Goal: Check status: Check status

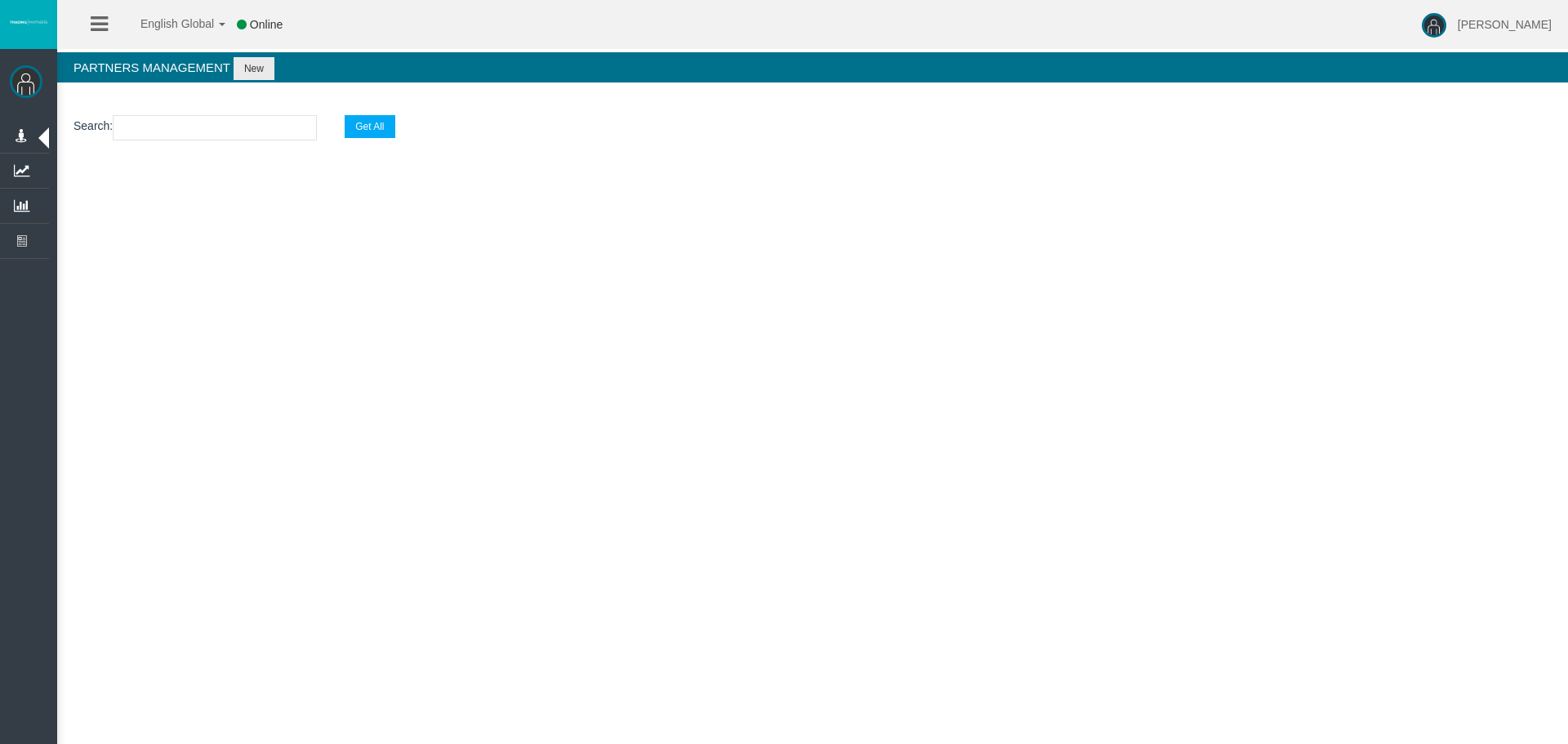
click at [308, 119] on input "text" at bounding box center [215, 128] width 204 height 25
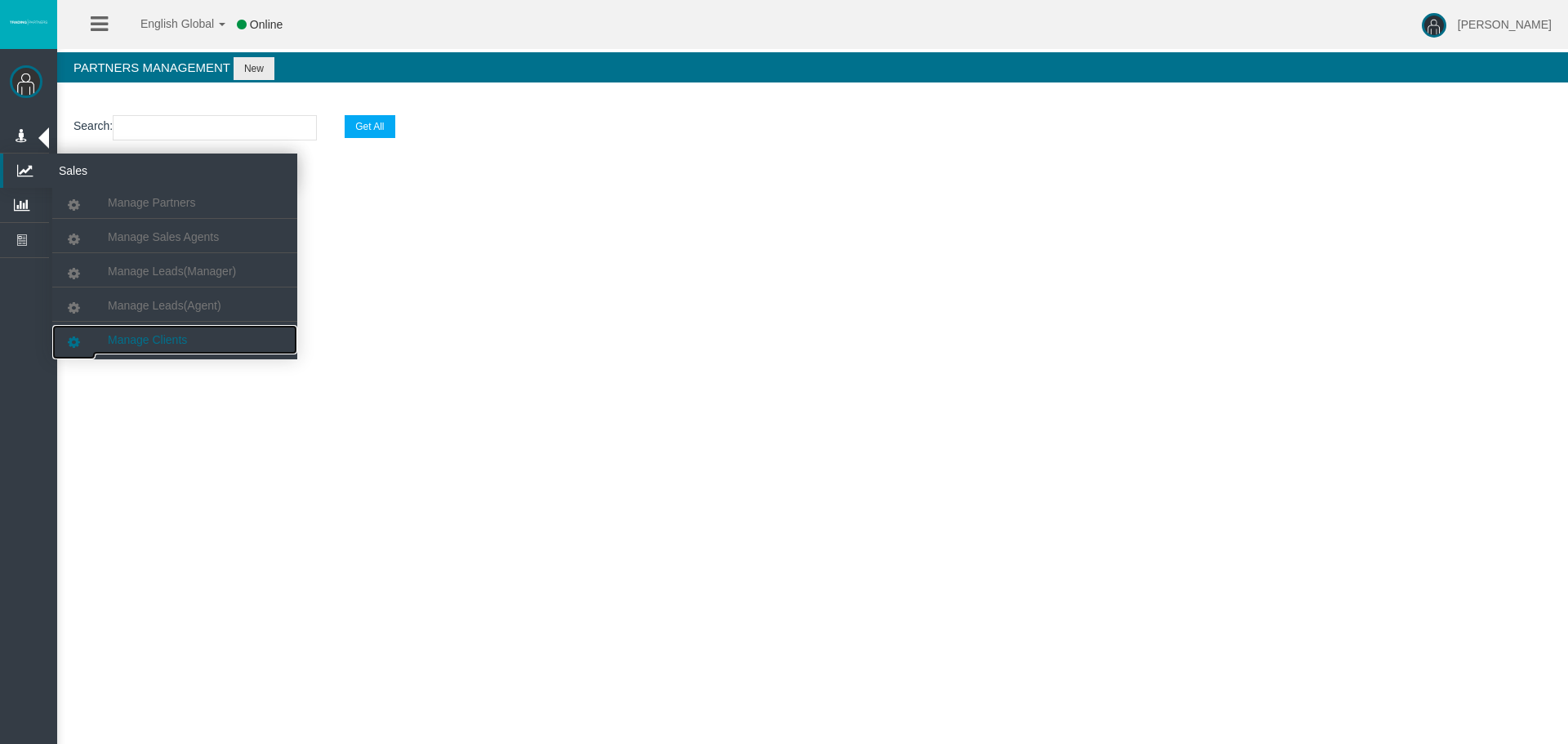
click at [145, 331] on link "Manage Clients" at bounding box center [175, 340] width 245 height 29
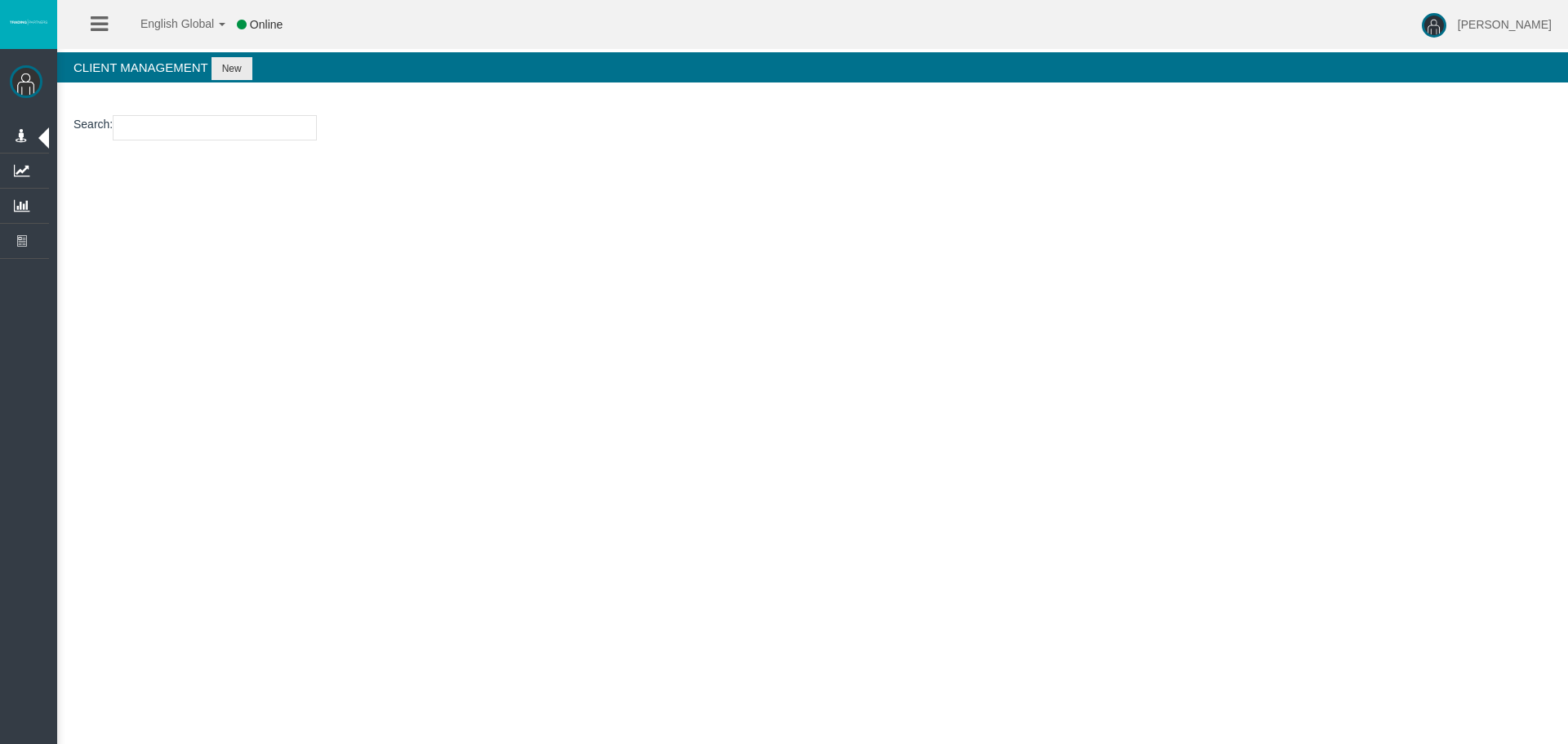
click at [202, 131] on input "number" at bounding box center [215, 128] width 204 height 25
paste input "26106493"
type input "26106493"
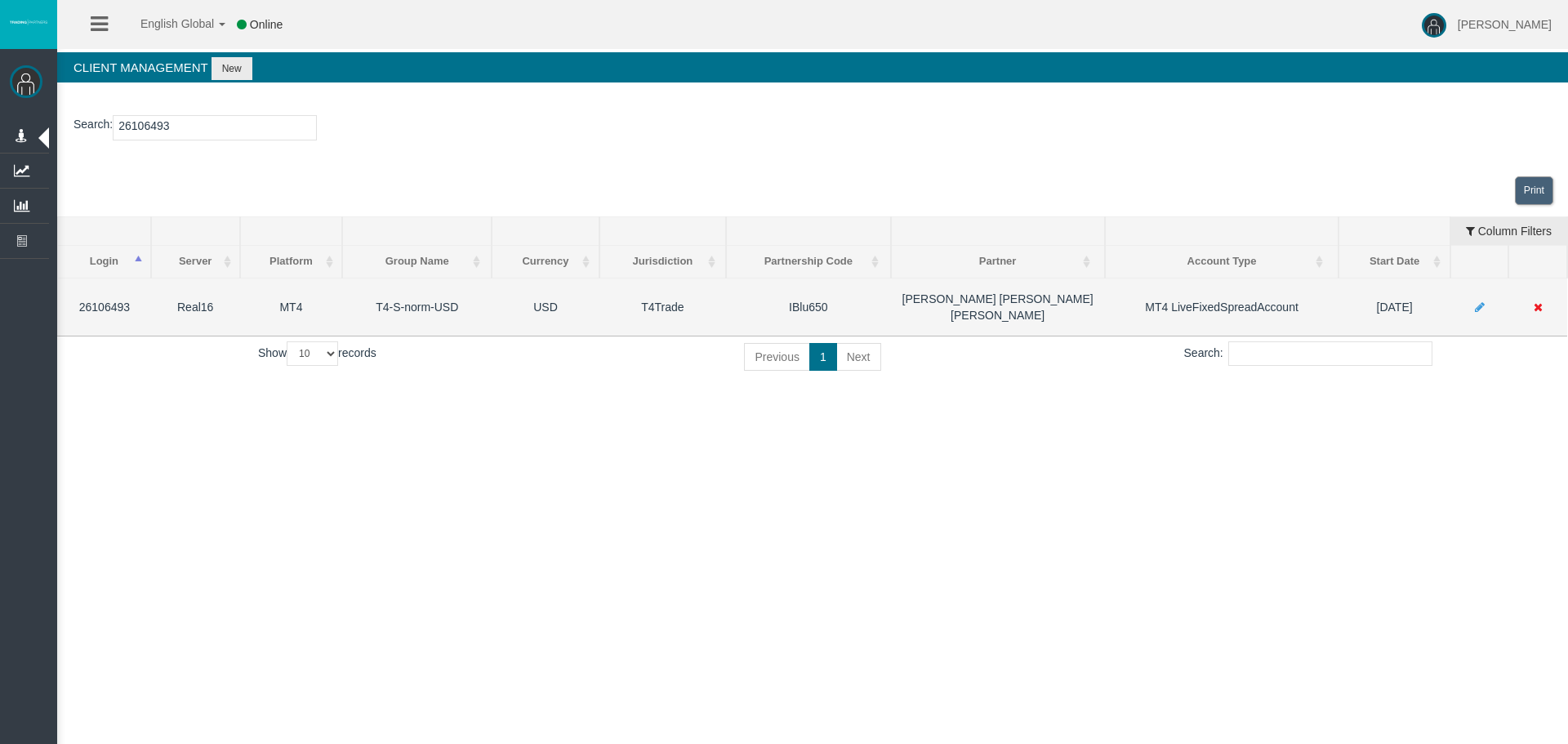
click at [804, 298] on td "IBlu650" at bounding box center [808, 306] width 164 height 58
